Goal: Find specific page/section: Find specific page/section

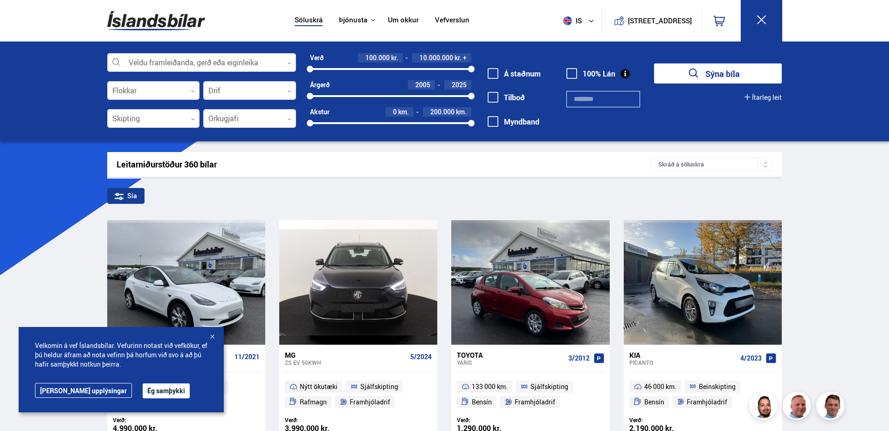
click at [149, 62] on div at bounding box center [201, 63] width 189 height 19
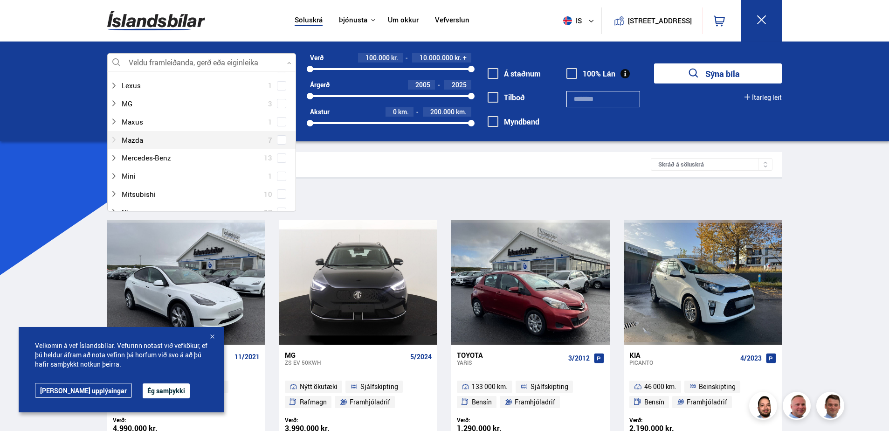
scroll to position [326, 0]
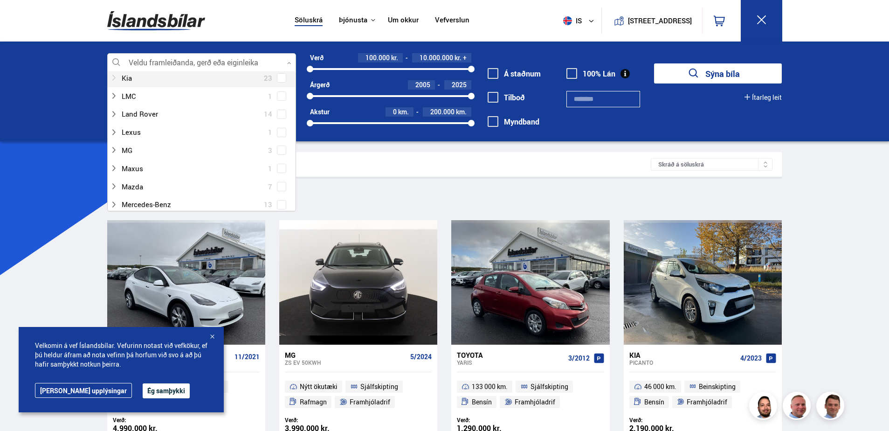
click at [127, 78] on div at bounding box center [192, 78] width 164 height 14
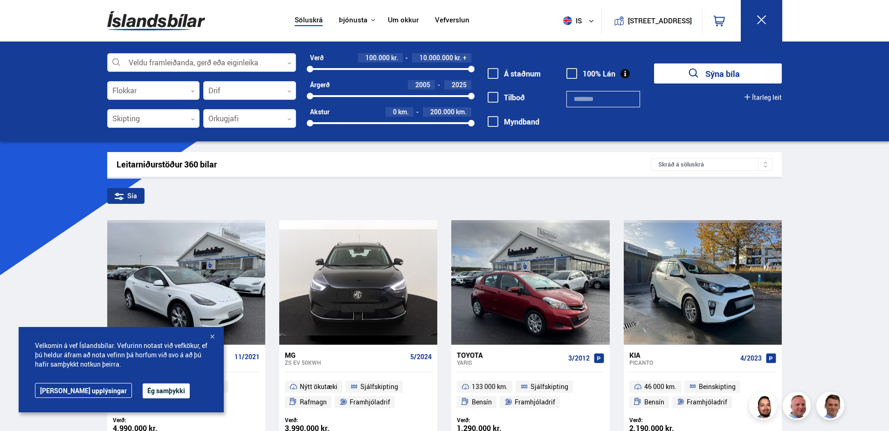
click at [288, 60] on div at bounding box center [201, 63] width 189 height 19
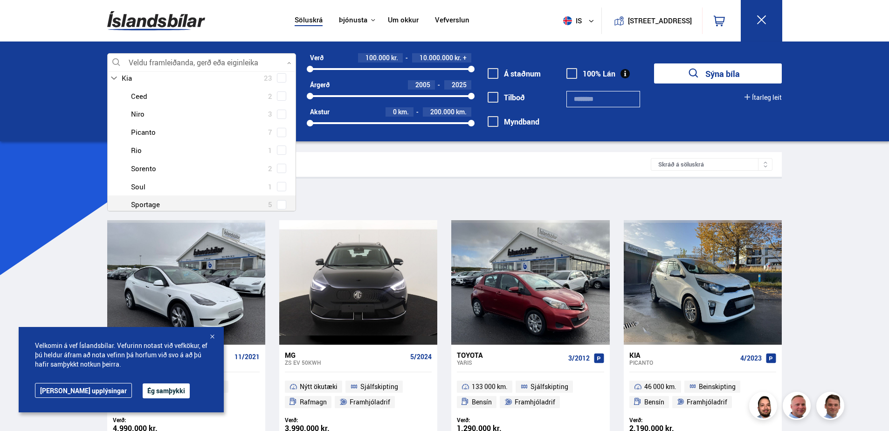
click at [151, 207] on div at bounding box center [211, 205] width 164 height 14
click at [278, 204] on div "Kia Ceed 2 Kia Niro 3 Kia Picanto 7 Kia Rio 1 Kia Sorento 2 Kia Soul 1 Kia Spor…" at bounding box center [202, 177] width 188 height 144
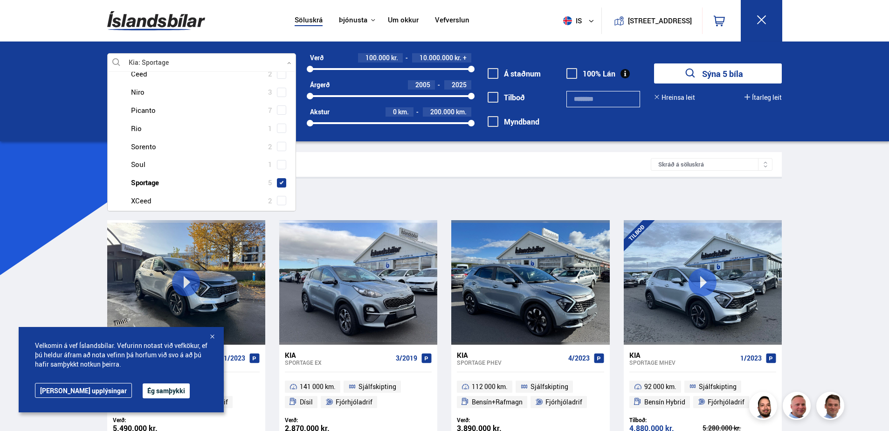
scroll to position [466, 0]
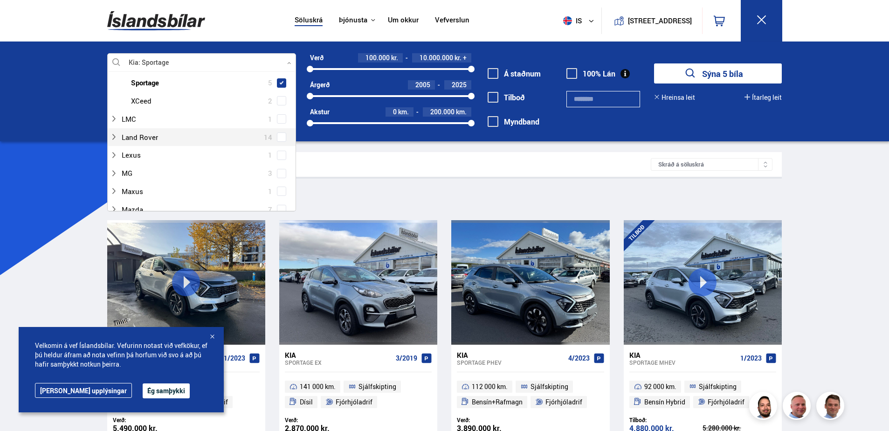
click at [570, 192] on div "Sía Kia Sportage" at bounding box center [444, 198] width 675 height 20
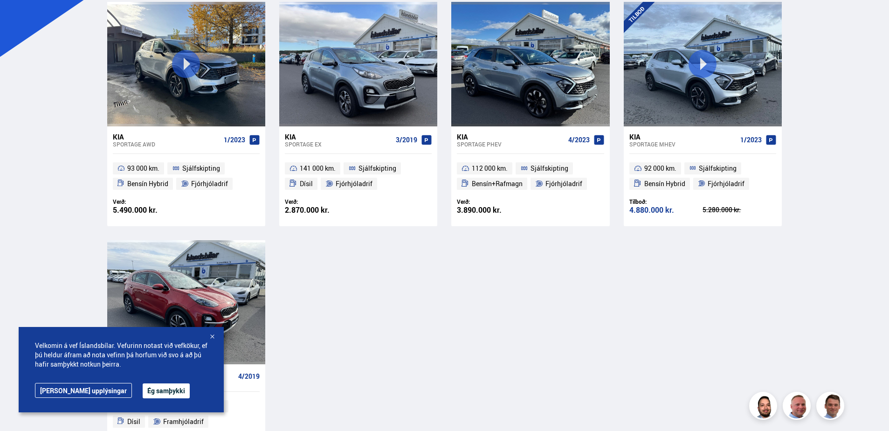
scroll to position [207, 0]
